Goal: Check status: Check status

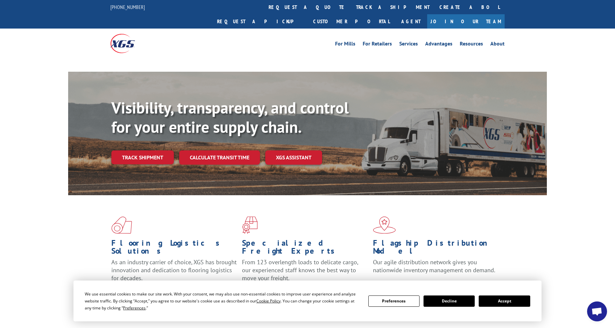
drag, startPoint x: 493, startPoint y: 299, endPoint x: 488, endPoint y: 296, distance: 5.7
click at [493, 299] on button "Accept" at bounding box center [503, 301] width 51 height 11
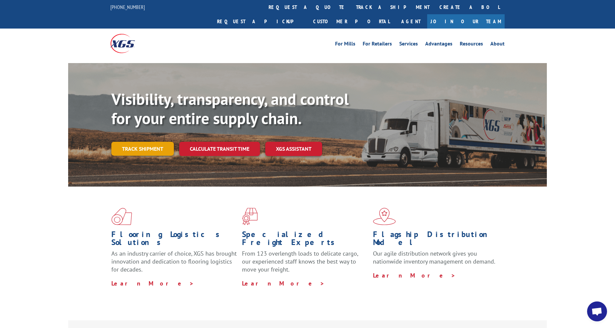
click at [150, 142] on link "Track shipment" at bounding box center [142, 149] width 62 height 14
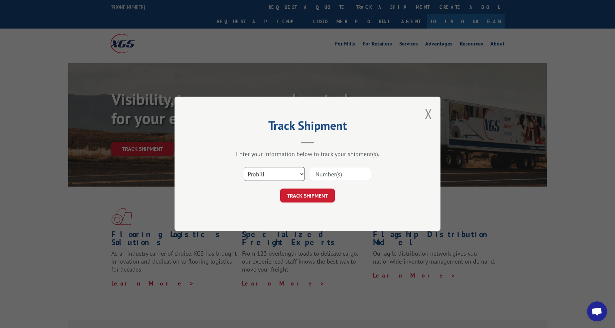
drag, startPoint x: 261, startPoint y: 171, endPoint x: 266, endPoint y: 181, distance: 11.3
click at [261, 171] on select "Select category... Probill BOL PO" at bounding box center [274, 174] width 61 height 14
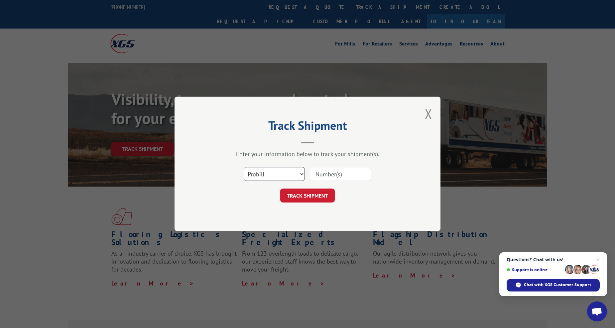
select select "po"
click at [244, 167] on select "Select category... Probill BOL PO" at bounding box center [274, 174] width 61 height 14
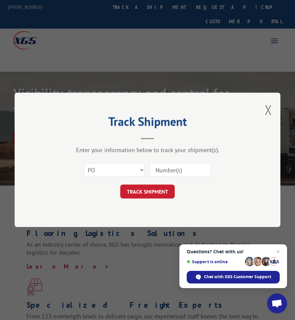
click at [168, 168] on input at bounding box center [180, 170] width 61 height 14
type input "36502604"
click button "TRACK SHIPMENT" at bounding box center [147, 192] width 54 height 14
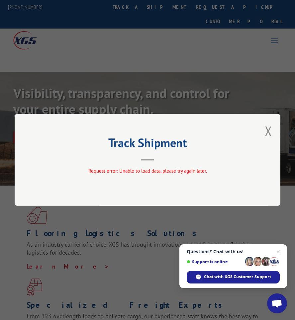
click at [264, 129] on div "Track Shipment Request error: Unable to load data, please try again later." at bounding box center [148, 160] width 266 height 92
click at [269, 132] on button "Close modal" at bounding box center [268, 131] width 7 height 18
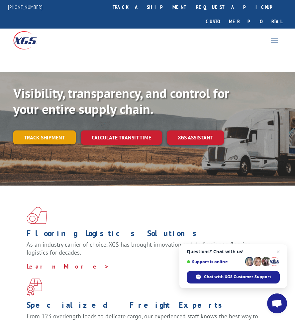
click at [33, 131] on link "Track shipment" at bounding box center [44, 138] width 62 height 14
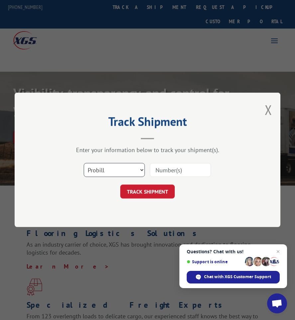
click at [116, 165] on select "Select category... Probill BOL PO" at bounding box center [114, 170] width 61 height 14
select select "po"
click at [84, 163] on select "Select category... Probill BOL PO" at bounding box center [114, 170] width 61 height 14
click at [173, 166] on input at bounding box center [180, 170] width 61 height 14
type input "36502604"
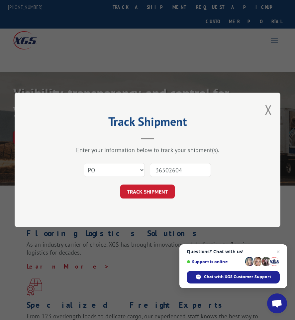
click button "TRACK SHIPMENT" at bounding box center [147, 192] width 54 height 14
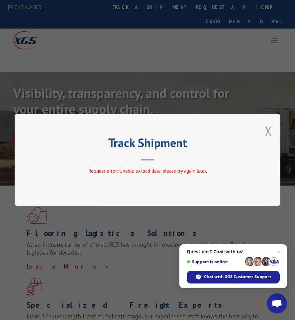
click at [267, 132] on button "Close modal" at bounding box center [268, 131] width 7 height 18
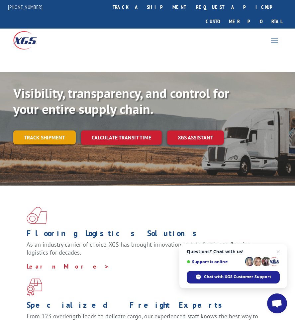
click at [40, 131] on link "Track shipment" at bounding box center [44, 138] width 62 height 14
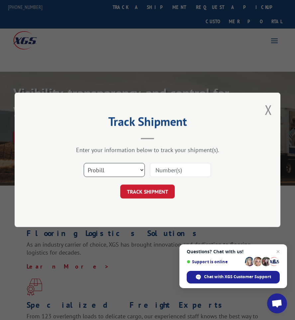
click at [115, 173] on select "Select category... Probill BOL PO" at bounding box center [114, 170] width 61 height 14
select select "po"
click at [84, 163] on select "Select category... Probill BOL PO" at bounding box center [114, 170] width 61 height 14
click at [186, 173] on input at bounding box center [180, 170] width 61 height 14
type input "36502604"
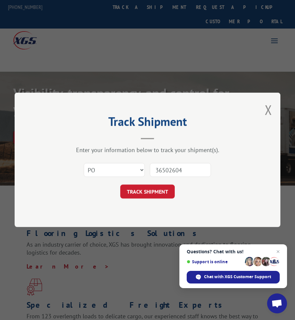
click at [120, 185] on button "TRACK SHIPMENT" at bounding box center [147, 192] width 54 height 14
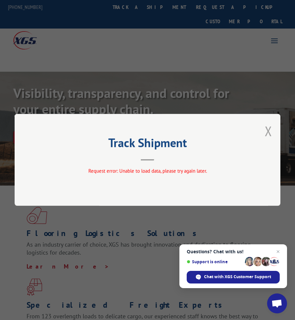
click at [266, 128] on button "Close modal" at bounding box center [268, 131] width 7 height 18
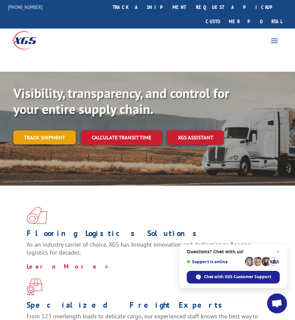
click at [46, 131] on link "Track shipment" at bounding box center [44, 138] width 62 height 14
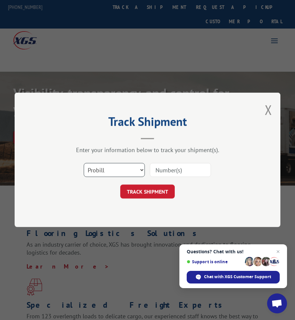
click at [114, 165] on select "Select category... Probill BOL PO" at bounding box center [114, 170] width 61 height 14
select select "po"
click at [84, 163] on select "Select category... Probill BOL PO" at bounding box center [114, 170] width 61 height 14
click at [175, 172] on input at bounding box center [180, 170] width 61 height 14
type input "36502604"
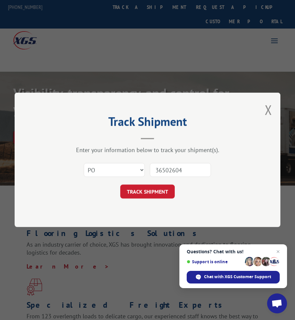
click button "TRACK SHIPMENT" at bounding box center [147, 192] width 54 height 14
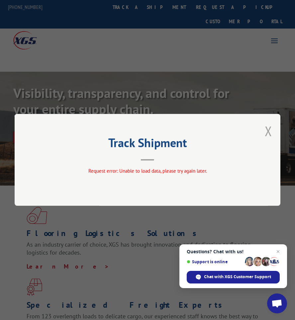
drag, startPoint x: 275, startPoint y: 124, endPoint x: 267, endPoint y: 131, distance: 10.8
click at [274, 124] on div "Track Shipment Request error: Unable to load data, please try again later." at bounding box center [148, 160] width 266 height 92
click at [267, 131] on button "Close modal" at bounding box center [268, 131] width 7 height 18
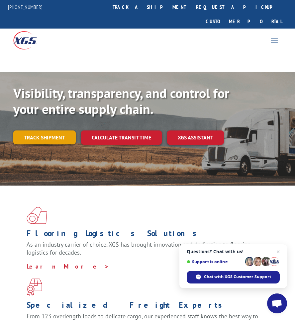
click at [48, 131] on link "Track shipment" at bounding box center [44, 138] width 62 height 14
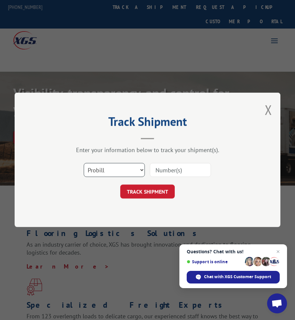
drag, startPoint x: 104, startPoint y: 169, endPoint x: 108, endPoint y: 176, distance: 7.9
click at [104, 169] on select "Select category... Probill BOL PO" at bounding box center [114, 170] width 61 height 14
select select "bol"
click at [84, 163] on select "Select category... Probill BOL PO" at bounding box center [114, 170] width 61 height 14
click at [184, 170] on input at bounding box center [180, 170] width 61 height 14
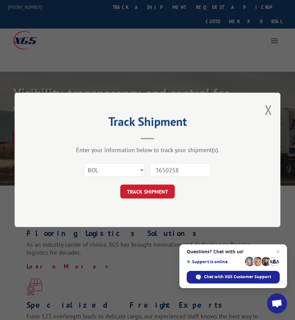
type input "36502584"
click button "TRACK SHIPMENT" at bounding box center [147, 192] width 54 height 14
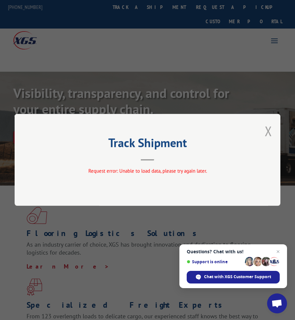
click at [265, 130] on button "Close modal" at bounding box center [268, 131] width 7 height 18
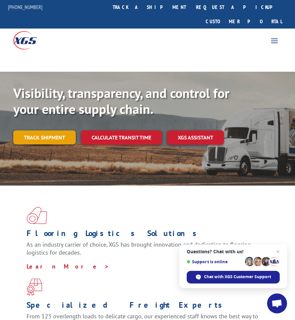
click at [36, 131] on link "Track shipment" at bounding box center [44, 138] width 62 height 14
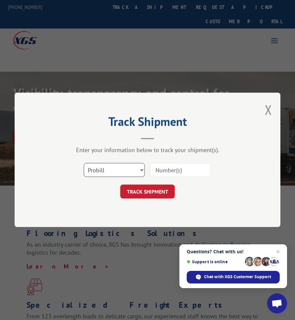
click at [119, 172] on select "Select category... Probill BOL PO" at bounding box center [114, 170] width 61 height 14
select select "po"
click at [84, 163] on select "Select category... Probill BOL PO" at bounding box center [114, 170] width 61 height 14
click at [181, 172] on input at bounding box center [180, 170] width 61 height 14
type input "36502584"
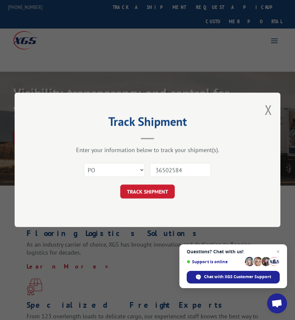
click at [120, 185] on button "TRACK SHIPMENT" at bounding box center [147, 192] width 54 height 14
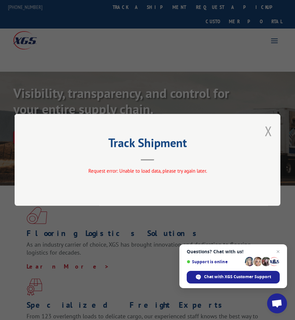
click at [270, 127] on button "Close modal" at bounding box center [268, 131] width 7 height 18
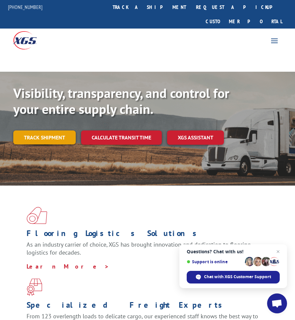
click at [37, 131] on link "Track shipment" at bounding box center [44, 138] width 62 height 14
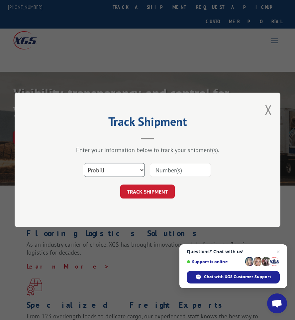
click at [104, 172] on select "Select category... Probill BOL PO" at bounding box center [114, 170] width 61 height 14
select select "po"
click at [84, 163] on select "Select category... Probill BOL PO" at bounding box center [114, 170] width 61 height 14
click at [175, 175] on input at bounding box center [180, 170] width 61 height 14
type input "36502604"
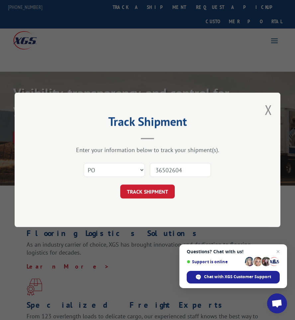
click at [120, 185] on button "TRACK SHIPMENT" at bounding box center [147, 192] width 54 height 14
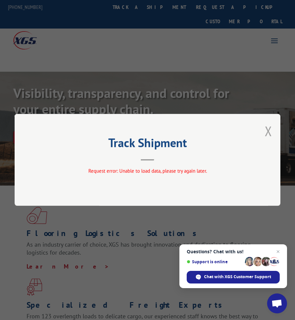
click at [271, 137] on button "Close modal" at bounding box center [268, 131] width 7 height 18
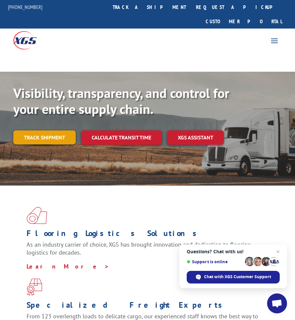
click at [56, 131] on link "Track shipment" at bounding box center [44, 138] width 62 height 14
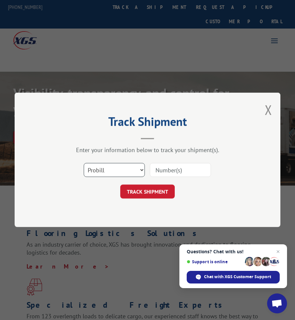
click at [112, 175] on select "Select category... Probill BOL PO" at bounding box center [114, 170] width 61 height 14
select select "po"
click at [84, 163] on select "Select category... Probill BOL PO" at bounding box center [114, 170] width 61 height 14
click at [172, 164] on input at bounding box center [180, 170] width 61 height 14
type input "36502604"
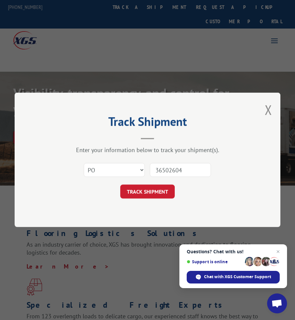
click at [120, 185] on button "TRACK SHIPMENT" at bounding box center [147, 192] width 54 height 14
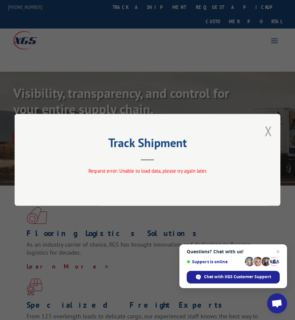
click at [269, 134] on button "Close modal" at bounding box center [268, 131] width 7 height 18
